Goal: Information Seeking & Learning: Learn about a topic

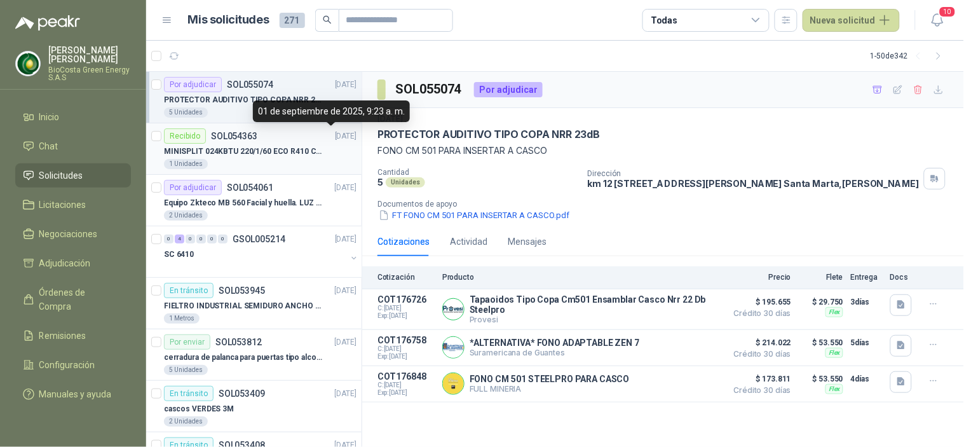
click at [263, 149] on p "MINISPLIT 024KBTU 220/1/60 ECO R410 C/FR" at bounding box center [243, 152] width 158 height 12
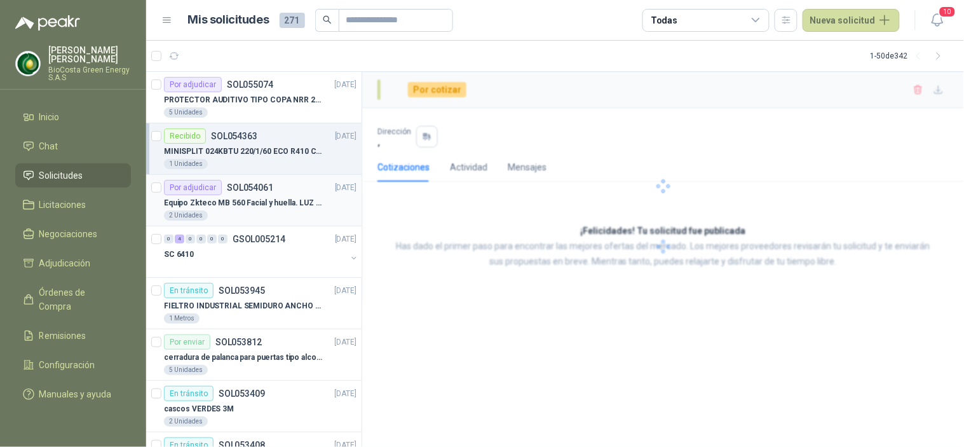
click at [263, 195] on div "Equipo Zkteco MB 560 Facial y huella. LUZ VISIBLE" at bounding box center [260, 202] width 193 height 15
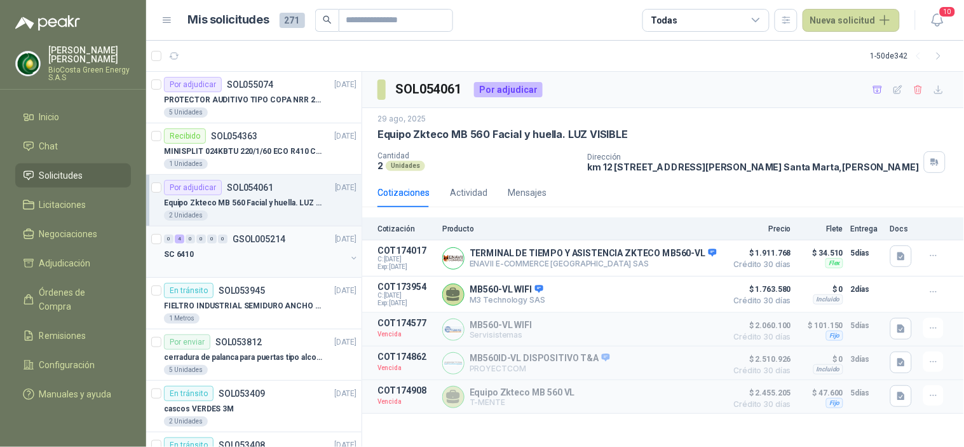
click at [236, 245] on div "0 4 0 0 0 0 GSOL005214 [DATE]" at bounding box center [261, 238] width 195 height 15
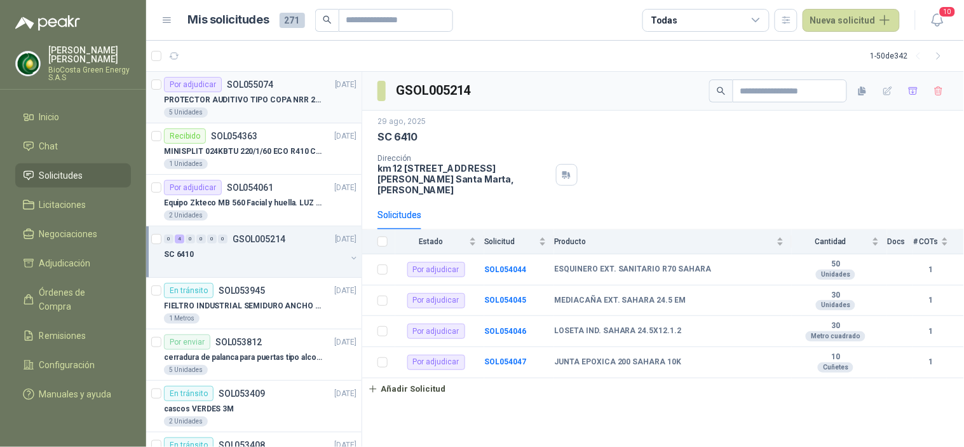
click at [265, 105] on p "PROTECTOR AUDITIVO TIPO COPA NRR 23dB" at bounding box center [243, 100] width 158 height 12
